Goal: Navigation & Orientation: Go to known website

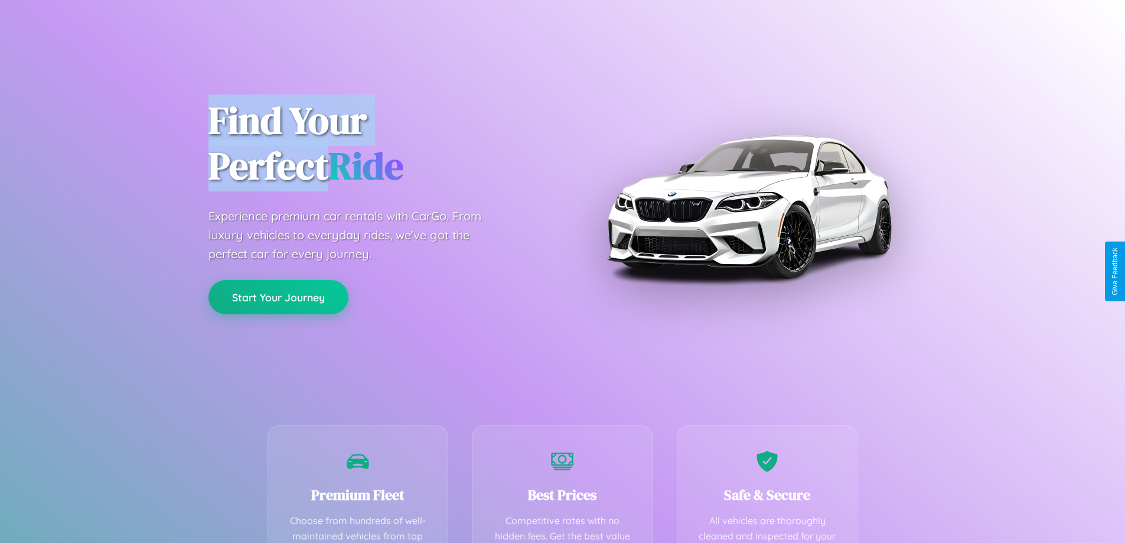
click at [278, 298] on button "Start Your Journey" at bounding box center [278, 297] width 140 height 34
click at [278, 296] on button "Start Your Journey" at bounding box center [278, 297] width 140 height 34
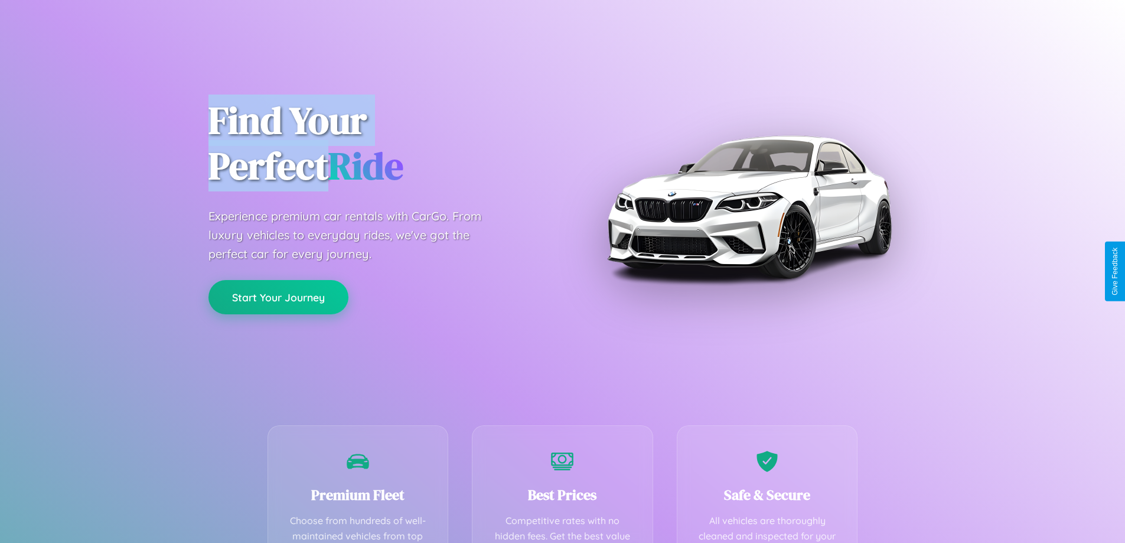
click at [278, 296] on button "Start Your Journey" at bounding box center [278, 297] width 140 height 34
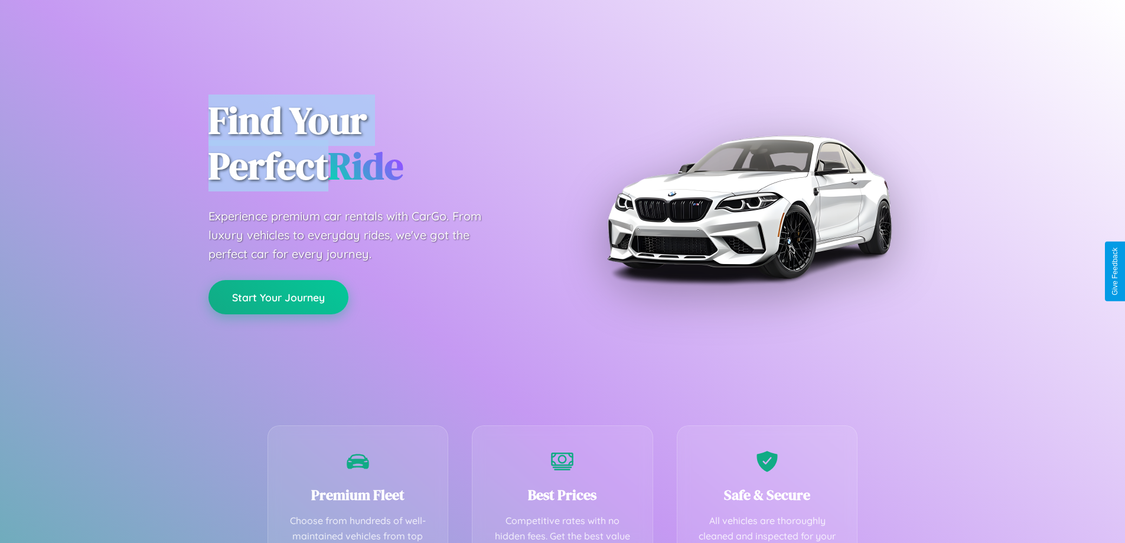
click at [278, 296] on button "Start Your Journey" at bounding box center [278, 297] width 140 height 34
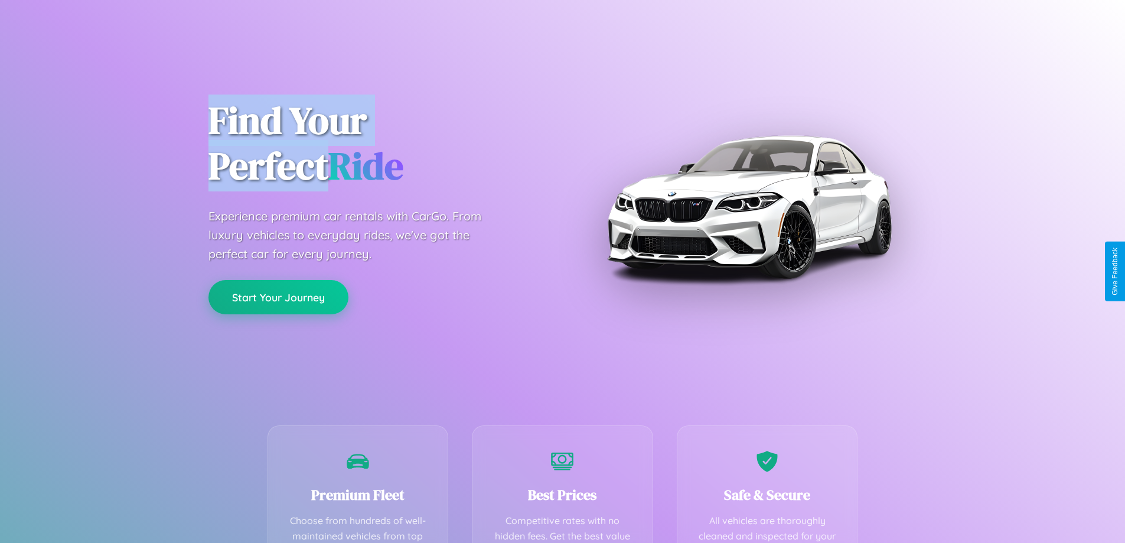
click at [278, 296] on button "Start Your Journey" at bounding box center [278, 297] width 140 height 34
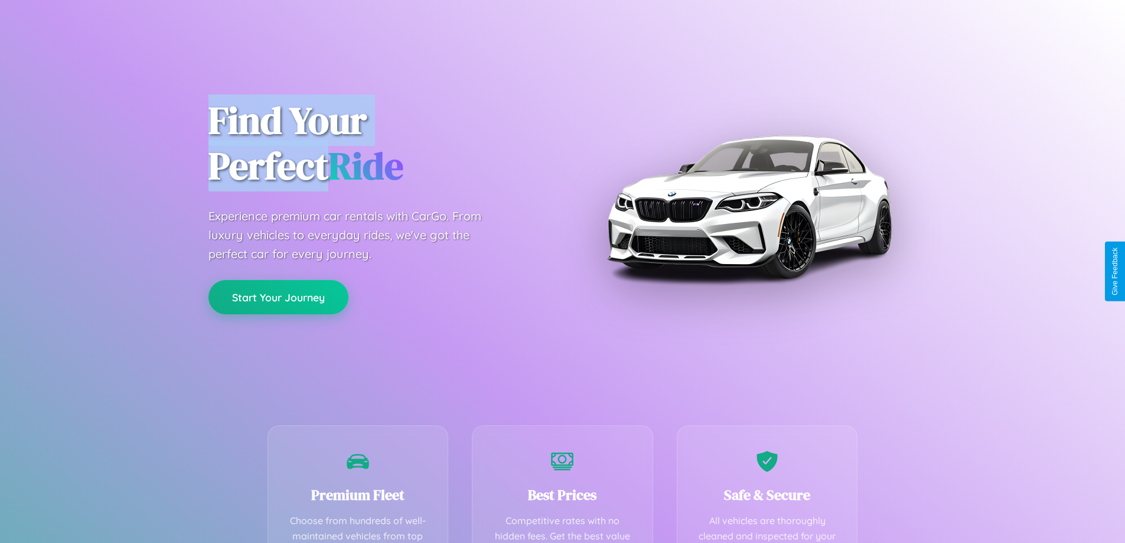
click at [278, 296] on button "Start Your Journey" at bounding box center [278, 297] width 140 height 34
